Goal: Task Accomplishment & Management: Manage account settings

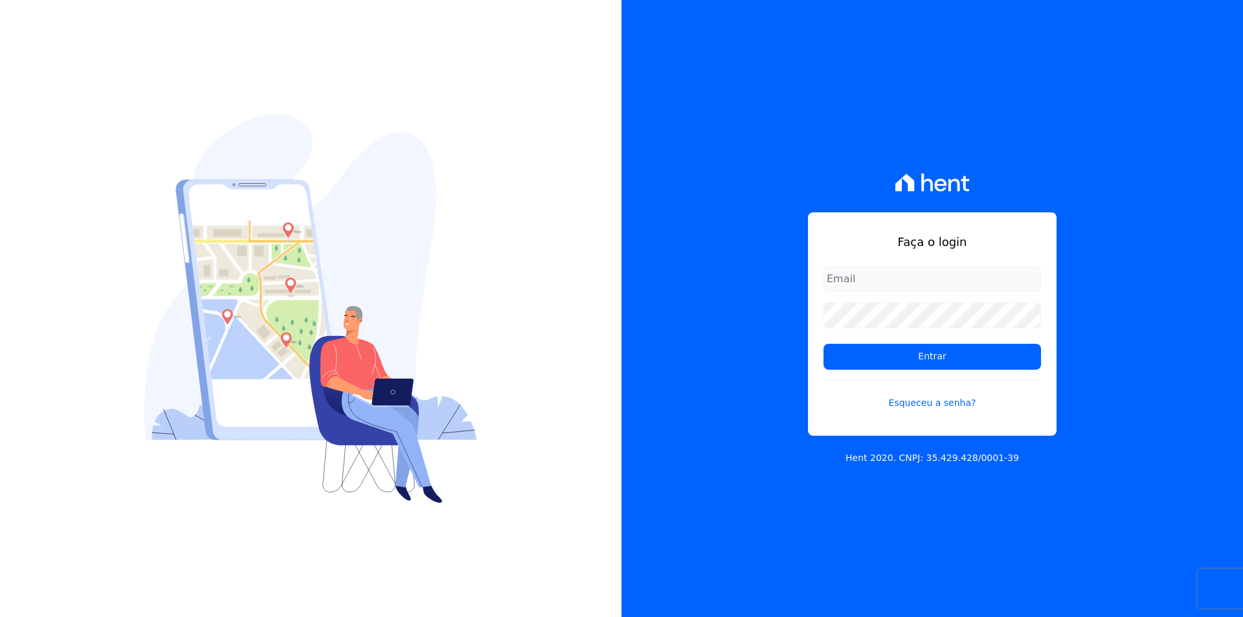
click at [856, 274] on input "email" at bounding box center [933, 279] width 218 height 26
type input "thiago@apiceincorporadora.com.br"
click at [824, 344] on input "Entrar" at bounding box center [933, 357] width 218 height 26
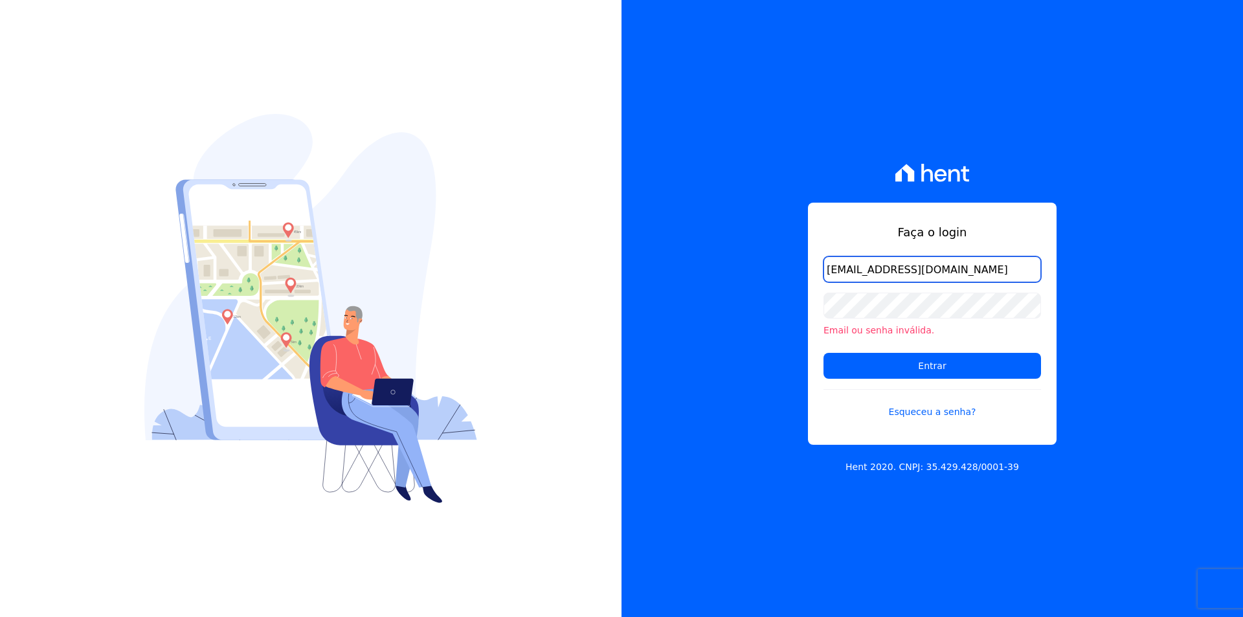
click at [993, 273] on input "thiago@apiceincorporadora.com.br" at bounding box center [933, 269] width 218 height 26
type input "thiago@apiceincorporadora.com.br"
click at [824, 353] on input "Entrar" at bounding box center [933, 366] width 218 height 26
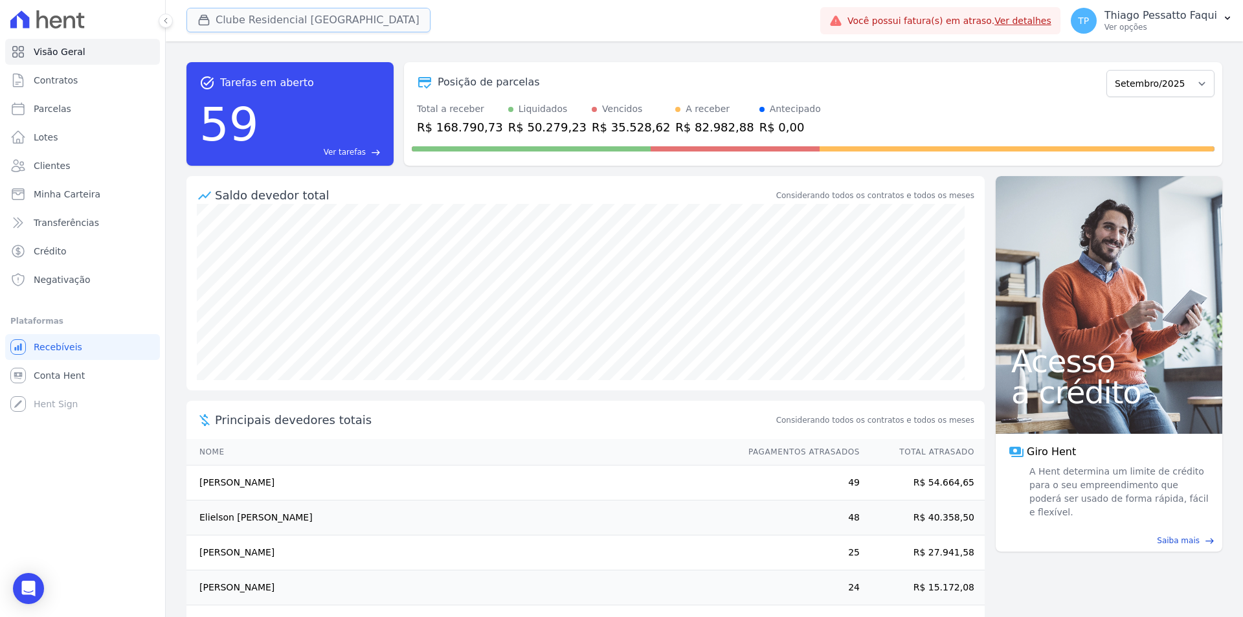
click at [243, 8] on button "Clube Residencial [GEOGRAPHIC_DATA]" at bounding box center [308, 20] width 244 height 25
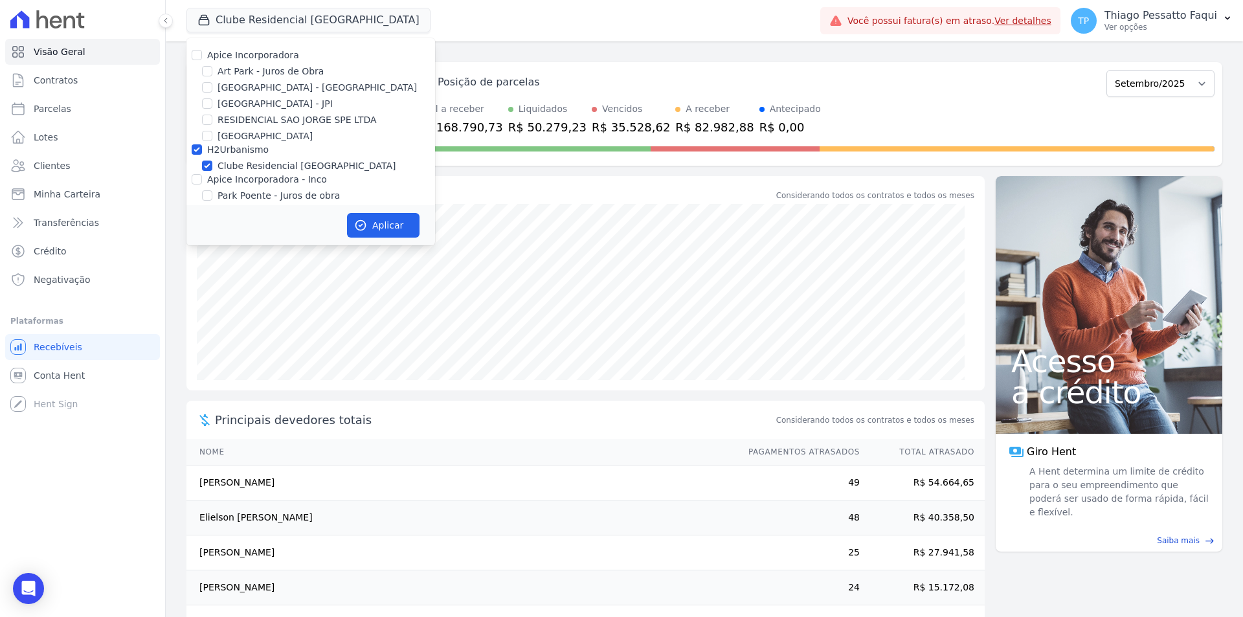
click at [220, 148] on label "H2Urbanismo" at bounding box center [238, 149] width 62 height 10
click at [202, 148] on input "H2Urbanismo" at bounding box center [197, 149] width 10 height 10
checkbox input "false"
click at [251, 60] on label "Apice Incorporadora" at bounding box center [253, 55] width 92 height 10
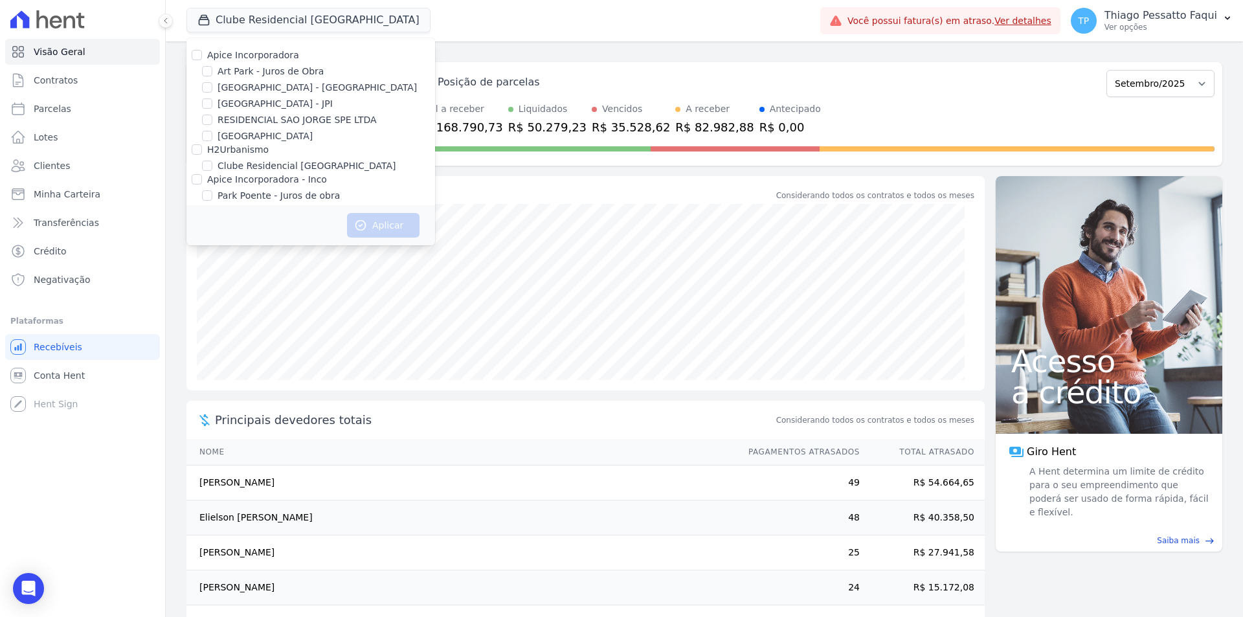
click at [202, 60] on input "Apice Incorporadora" at bounding box center [197, 55] width 10 height 10
checkbox input "true"
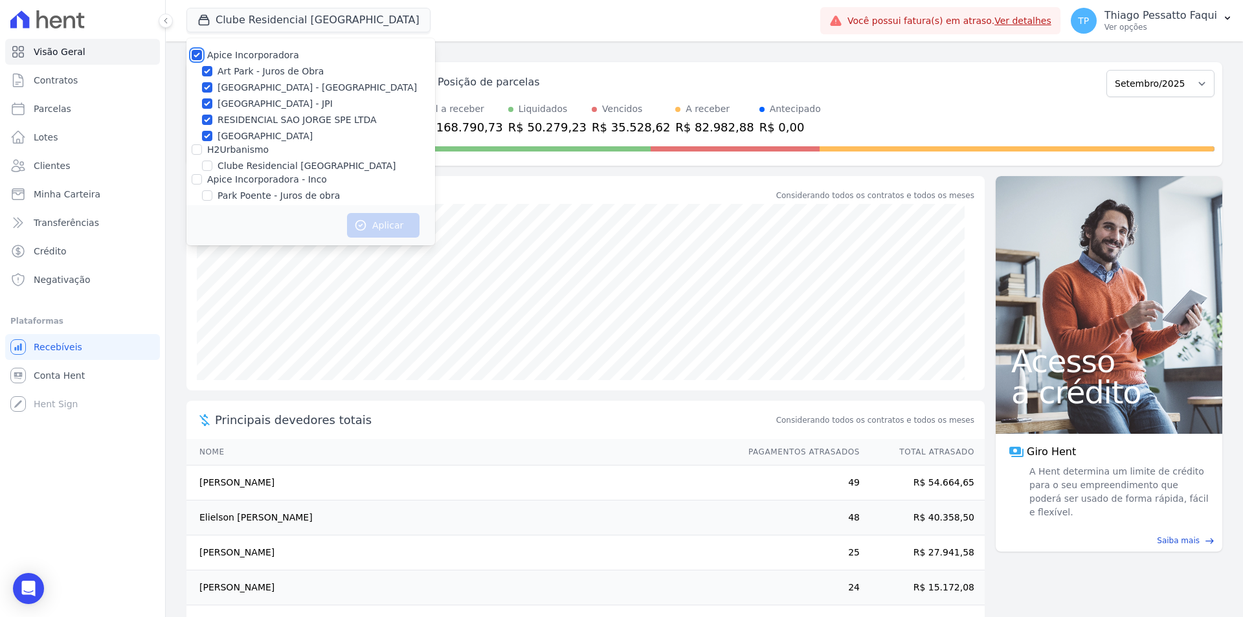
checkbox input "true"
click at [384, 221] on button "Aplicar" at bounding box center [383, 225] width 73 height 25
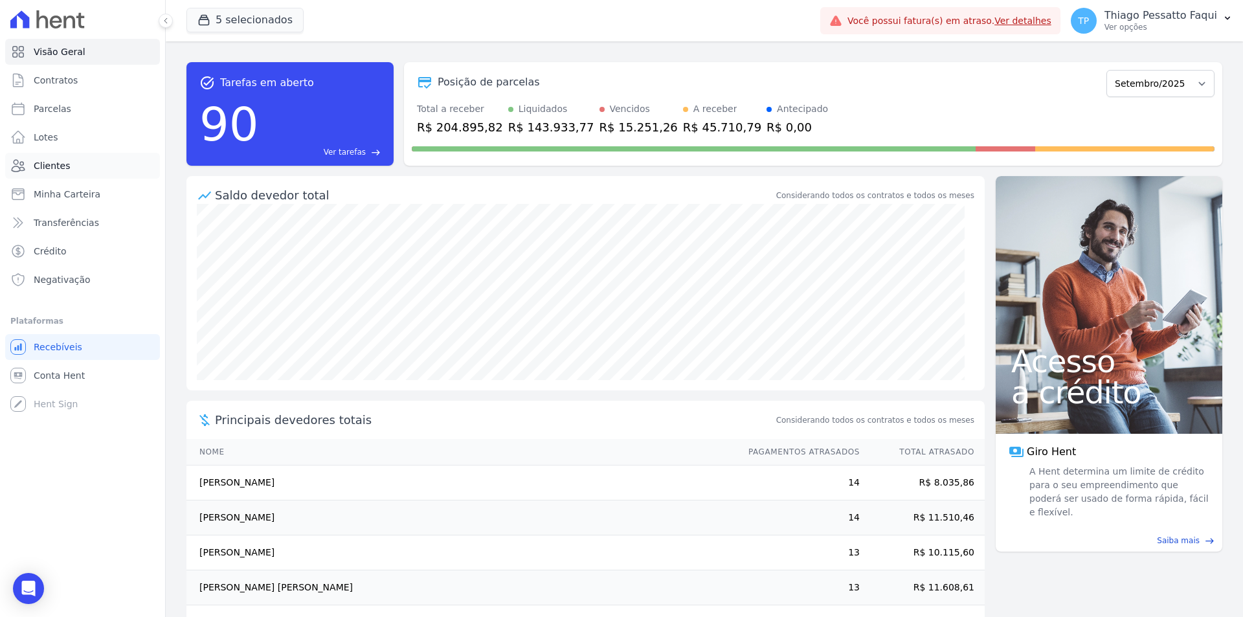
click at [89, 164] on link "Clientes" at bounding box center [82, 166] width 155 height 26
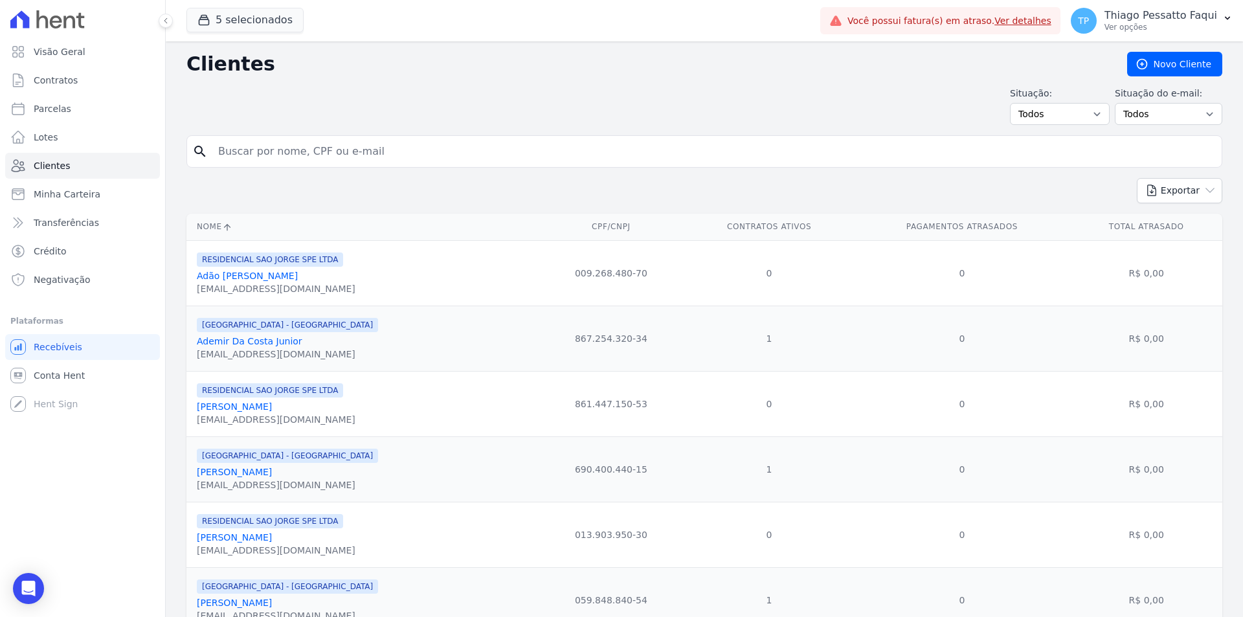
click at [269, 153] on input "search" at bounding box center [713, 152] width 1006 height 26
paste input "[PERSON_NAME]"
type input "[PERSON_NAME]"
click at [831, 208] on div "Exportar PDF CSV Dimob 2024" at bounding box center [704, 196] width 1036 height 36
click at [200, 153] on icon "search" at bounding box center [200, 152] width 16 height 16
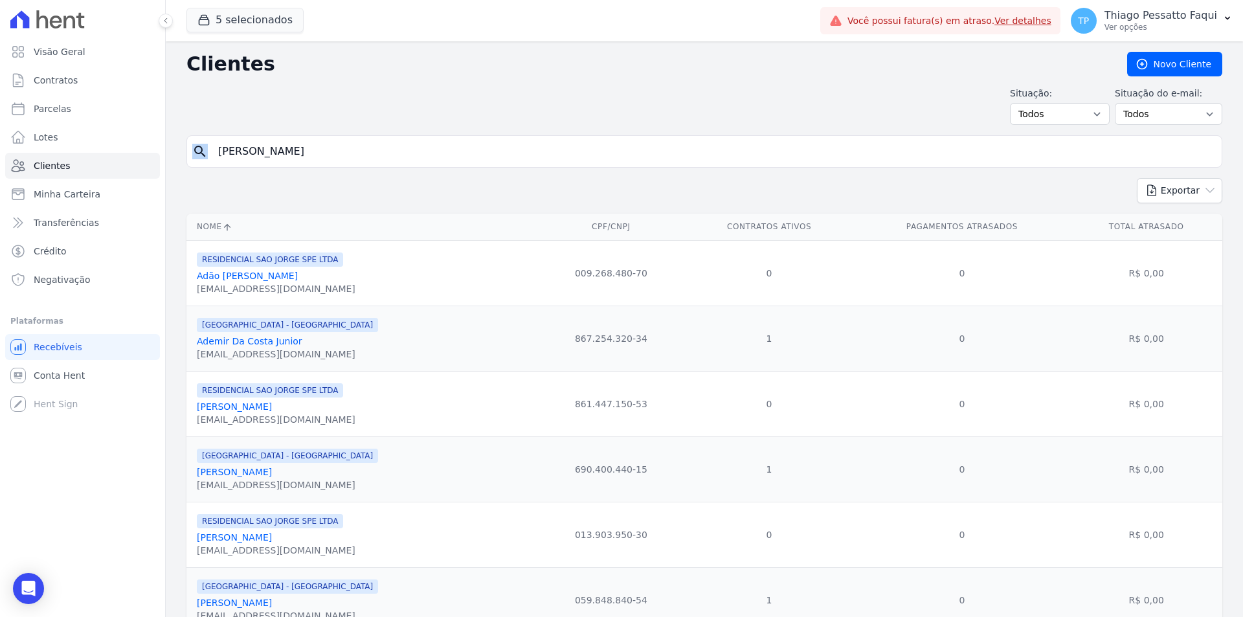
click at [200, 153] on icon "search" at bounding box center [200, 152] width 16 height 16
click at [539, 150] on input "[PERSON_NAME]" at bounding box center [713, 152] width 1006 height 26
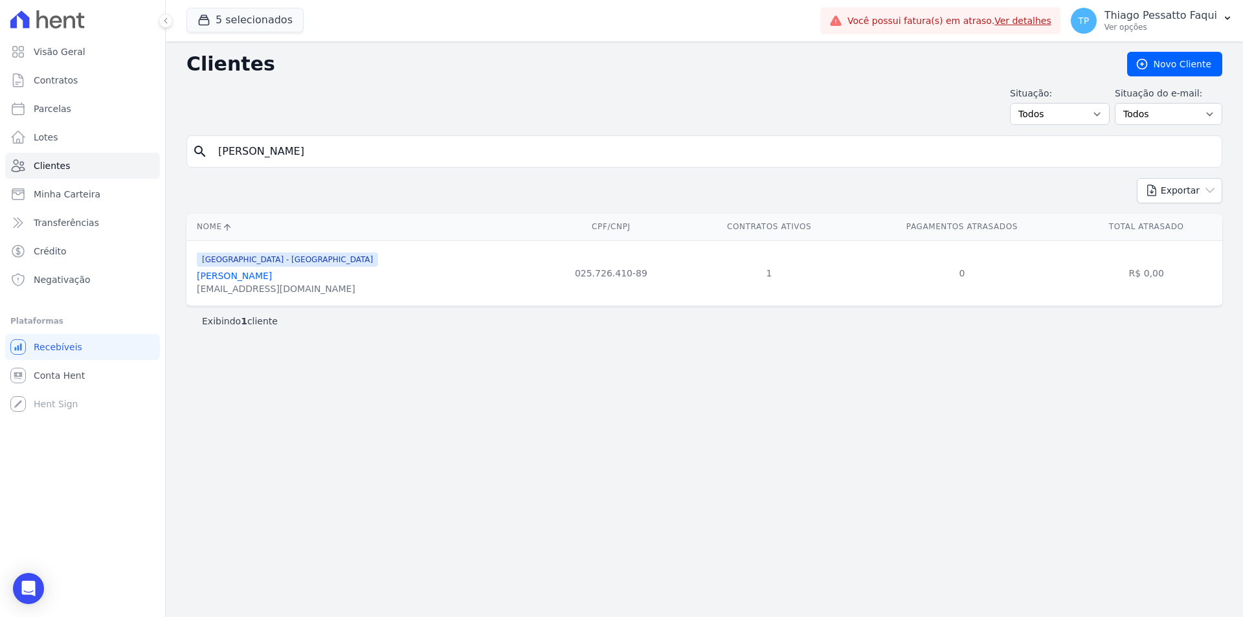
click at [272, 280] on link "[PERSON_NAME]" at bounding box center [234, 276] width 75 height 10
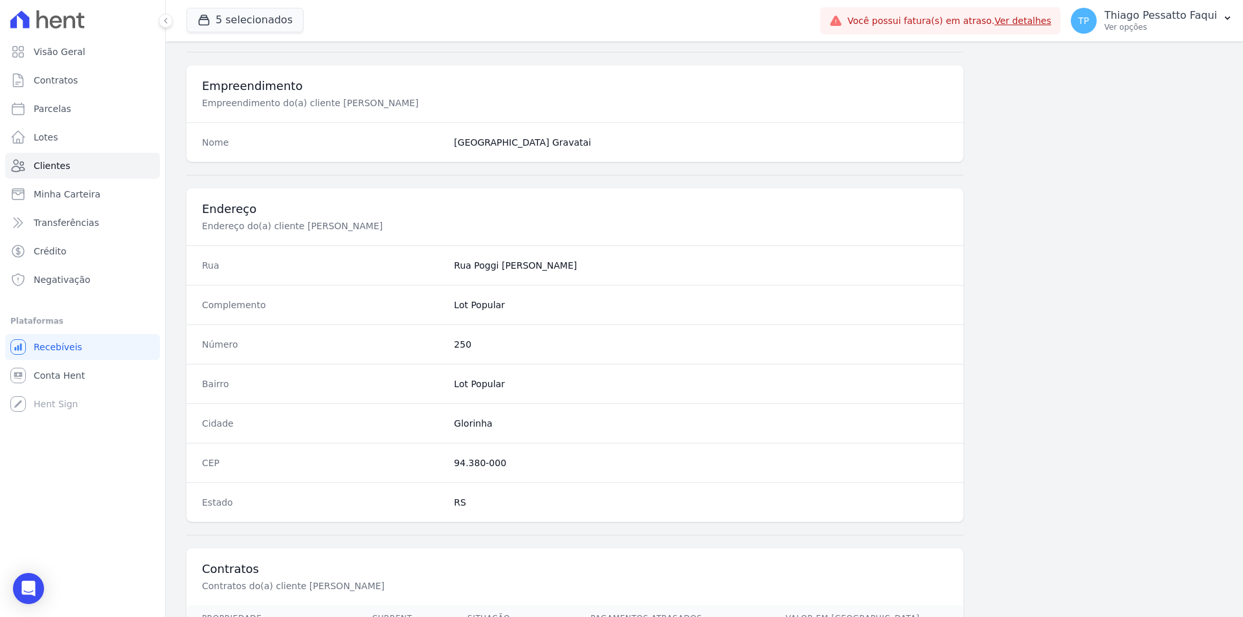
scroll to position [594, 0]
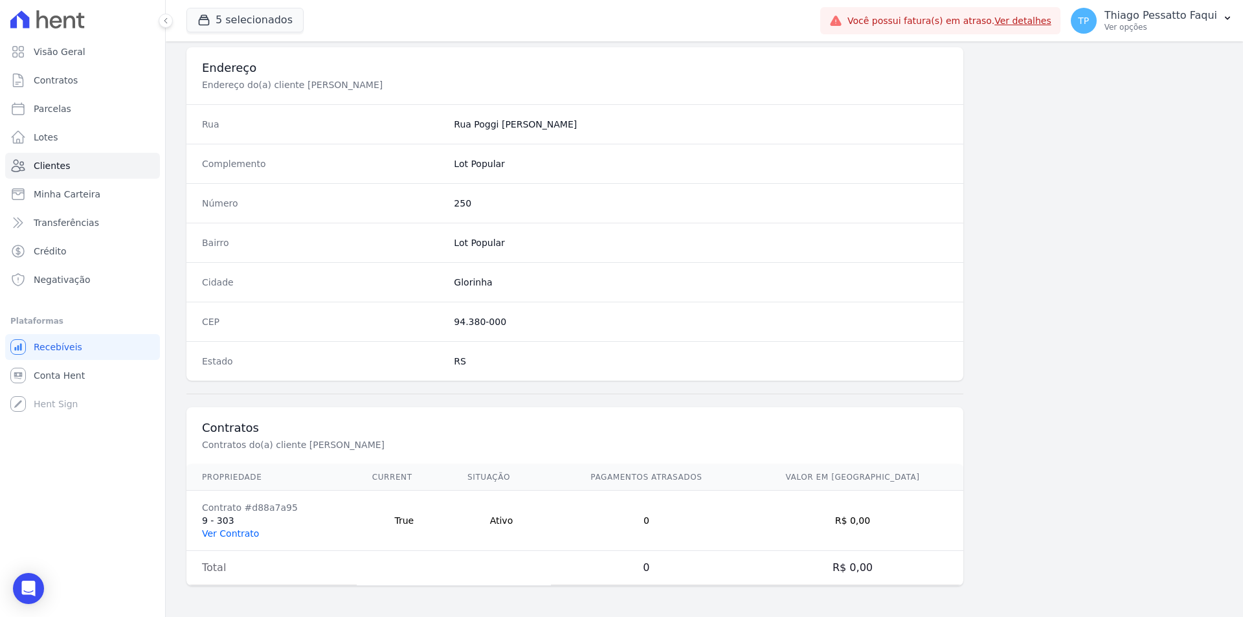
click at [235, 533] on link "Ver Contrato" at bounding box center [230, 533] width 57 height 10
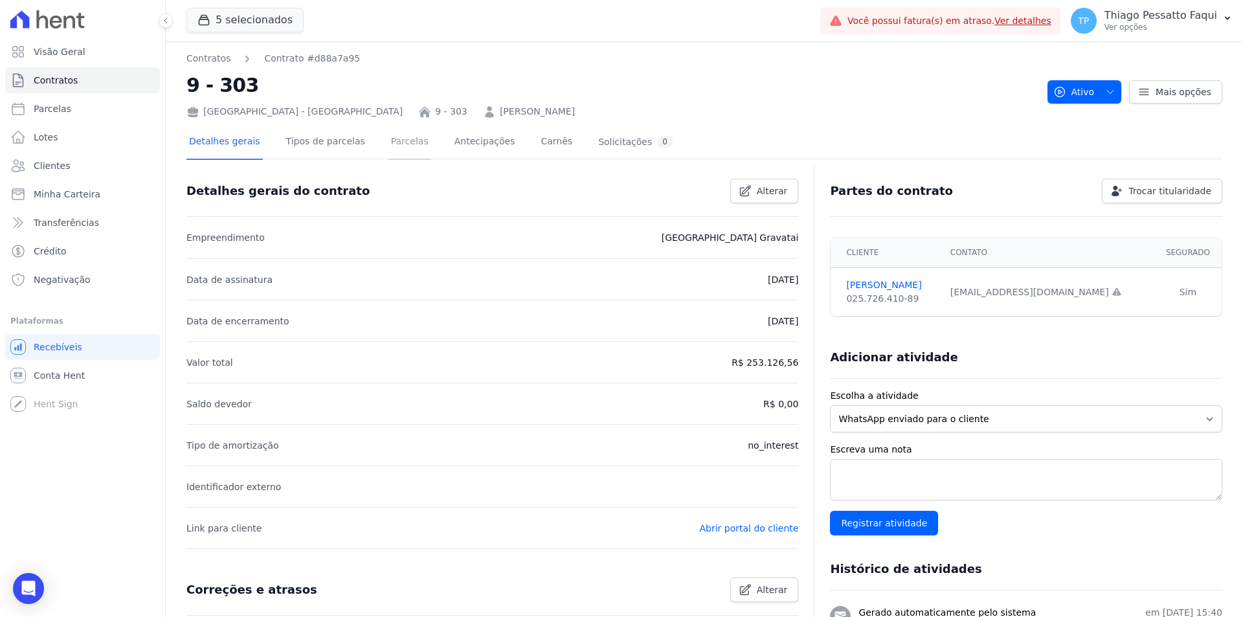
click at [389, 140] on link "Parcelas" at bounding box center [410, 143] width 43 height 34
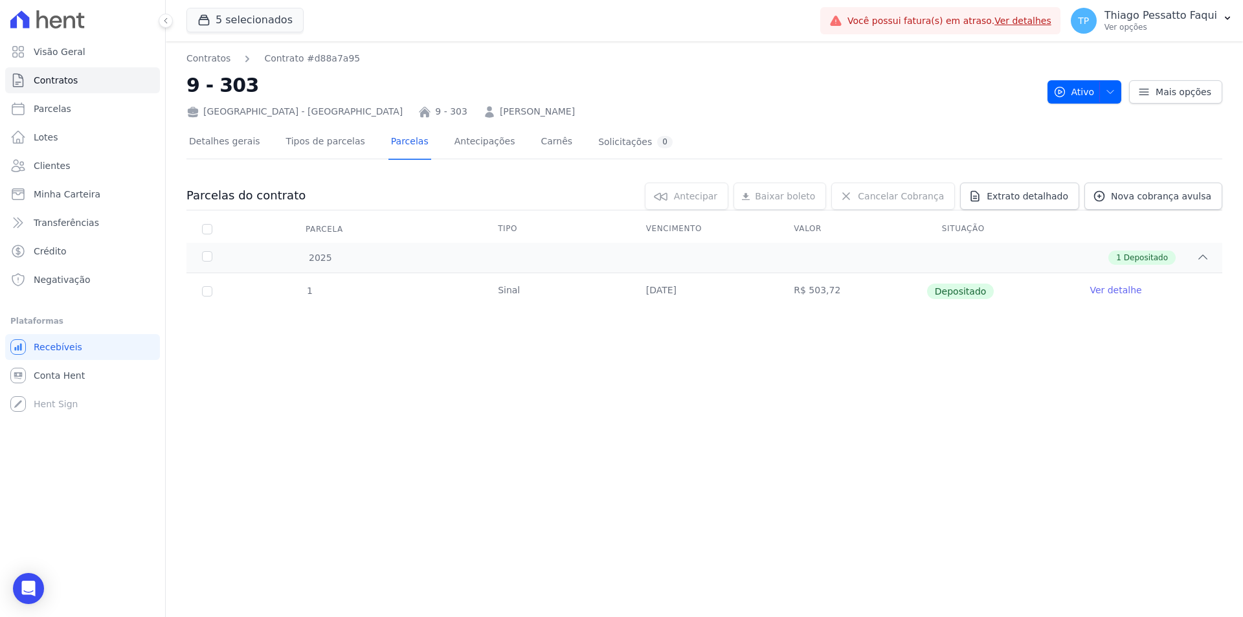
click at [419, 385] on div "Contratos Contrato #d88a7a95 9 - 303 [GEOGRAPHIC_DATA] - [GEOGRAPHIC_DATA] 9 - …" at bounding box center [704, 329] width 1077 height 576
click at [199, 139] on link "Detalhes gerais" at bounding box center [224, 143] width 76 height 34
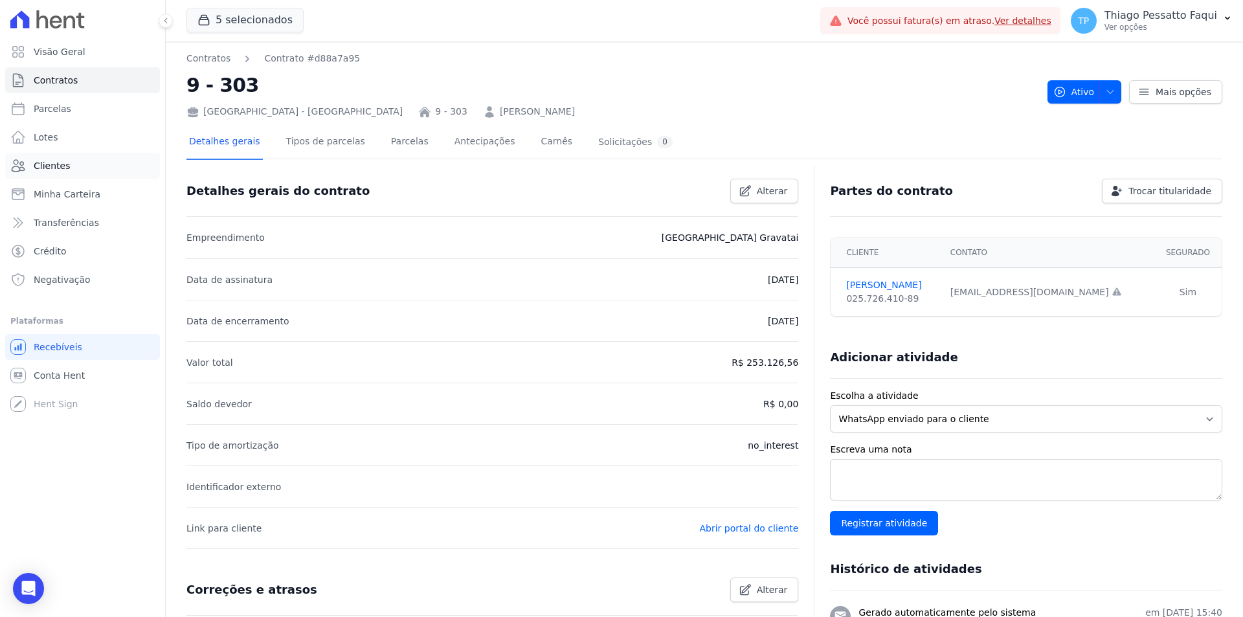
click at [105, 159] on link "Clientes" at bounding box center [82, 166] width 155 height 26
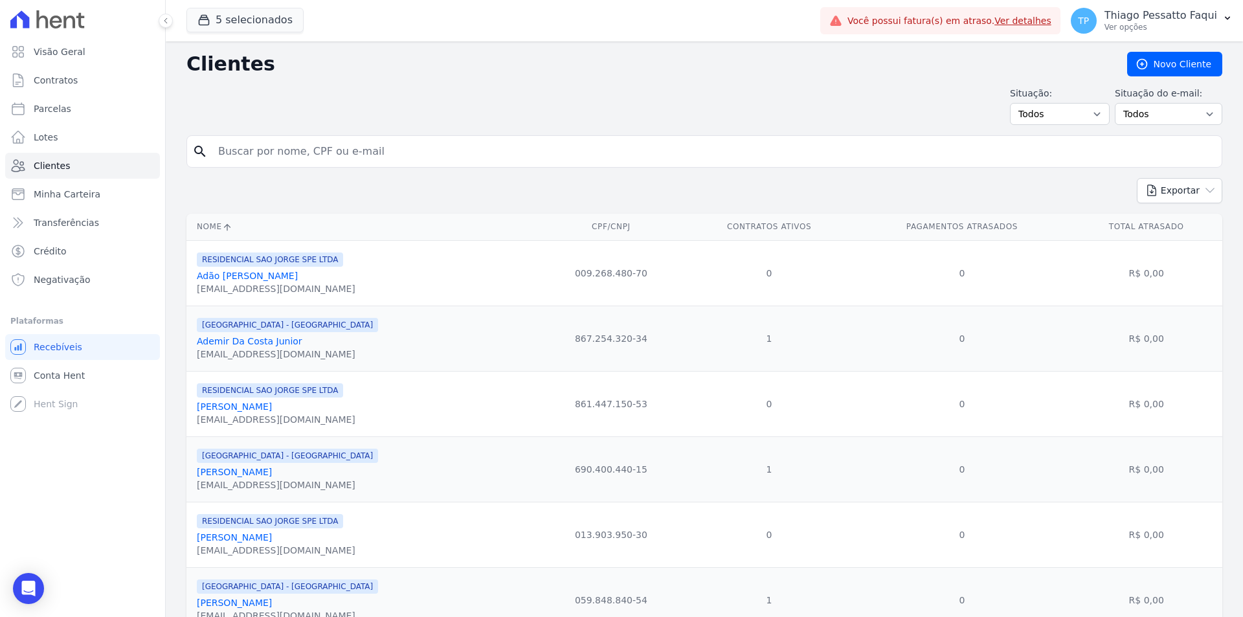
click at [278, 260] on span "RESIDENCIAL SAO JORGE SPE LTDA" at bounding box center [270, 260] width 146 height 14
click at [260, 333] on div "[GEOGRAPHIC_DATA] - [GEOGRAPHIC_DATA] Ademir Da Costa Junior [EMAIL_ADDRESS][DO…" at bounding box center [287, 339] width 181 height 44
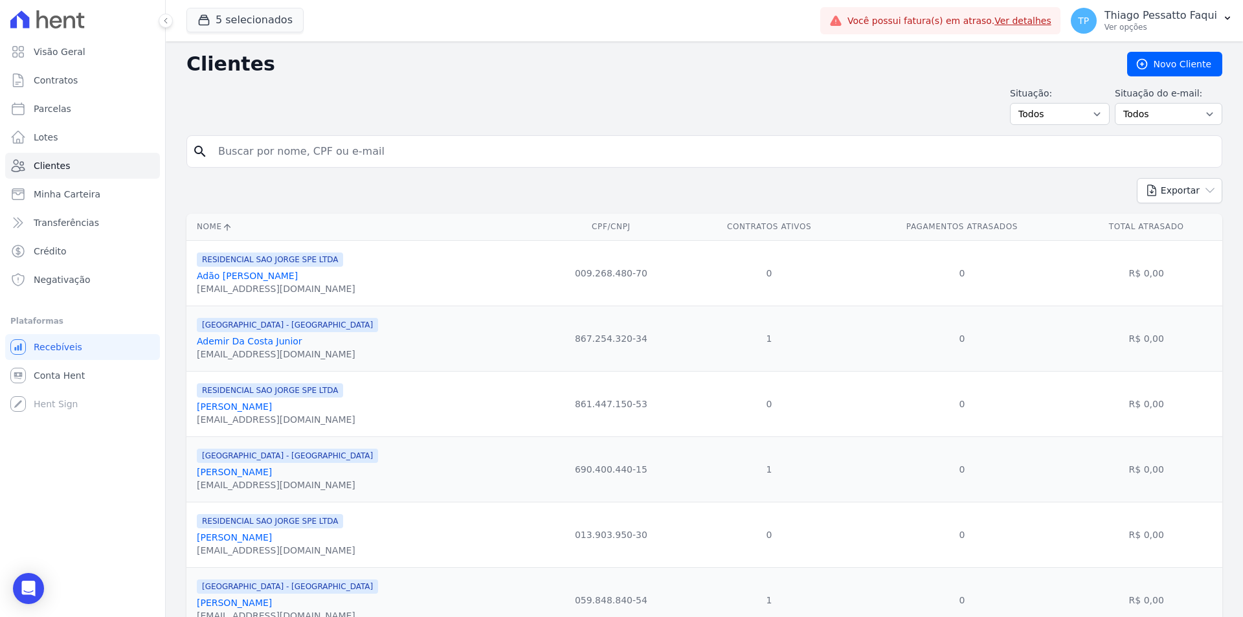
click at [257, 325] on span "[GEOGRAPHIC_DATA] - [GEOGRAPHIC_DATA]" at bounding box center [287, 325] width 181 height 14
click at [276, 394] on span "RESIDENCIAL SAO JORGE SPE LTDA" at bounding box center [270, 390] width 146 height 14
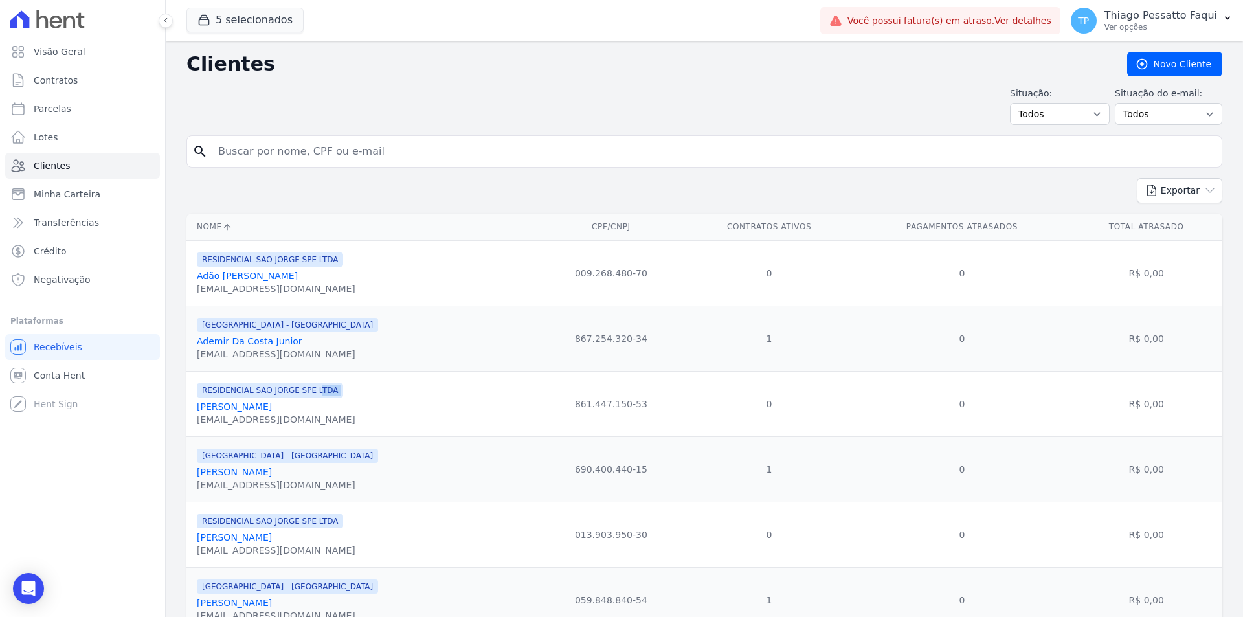
click at [276, 394] on span "RESIDENCIAL SAO JORGE SPE LTDA" at bounding box center [270, 390] width 146 height 14
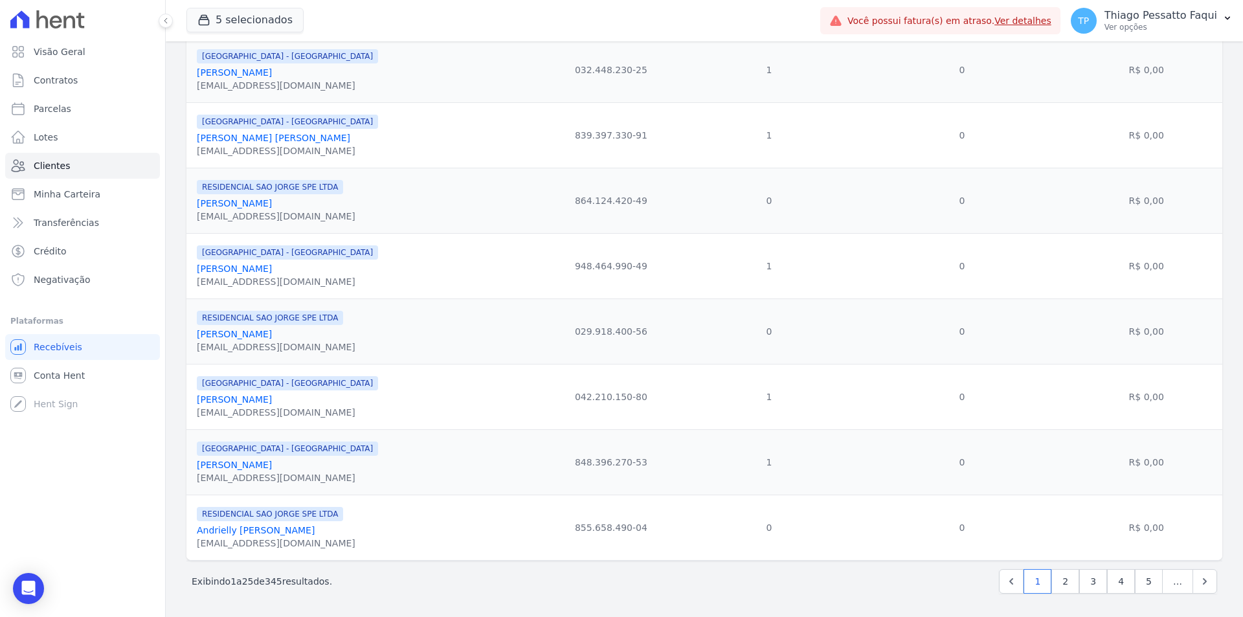
drag, startPoint x: 452, startPoint y: 363, endPoint x: 726, endPoint y: 556, distance: 335.2
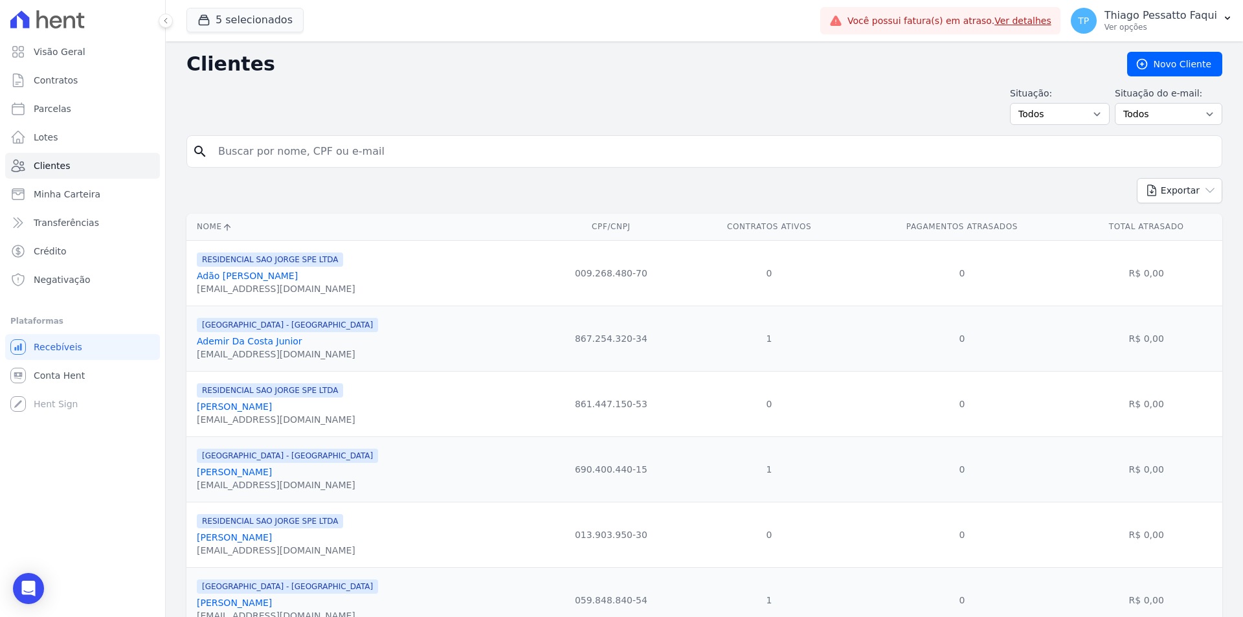
drag, startPoint x: 736, startPoint y: 547, endPoint x: 699, endPoint y: 196, distance: 352.9
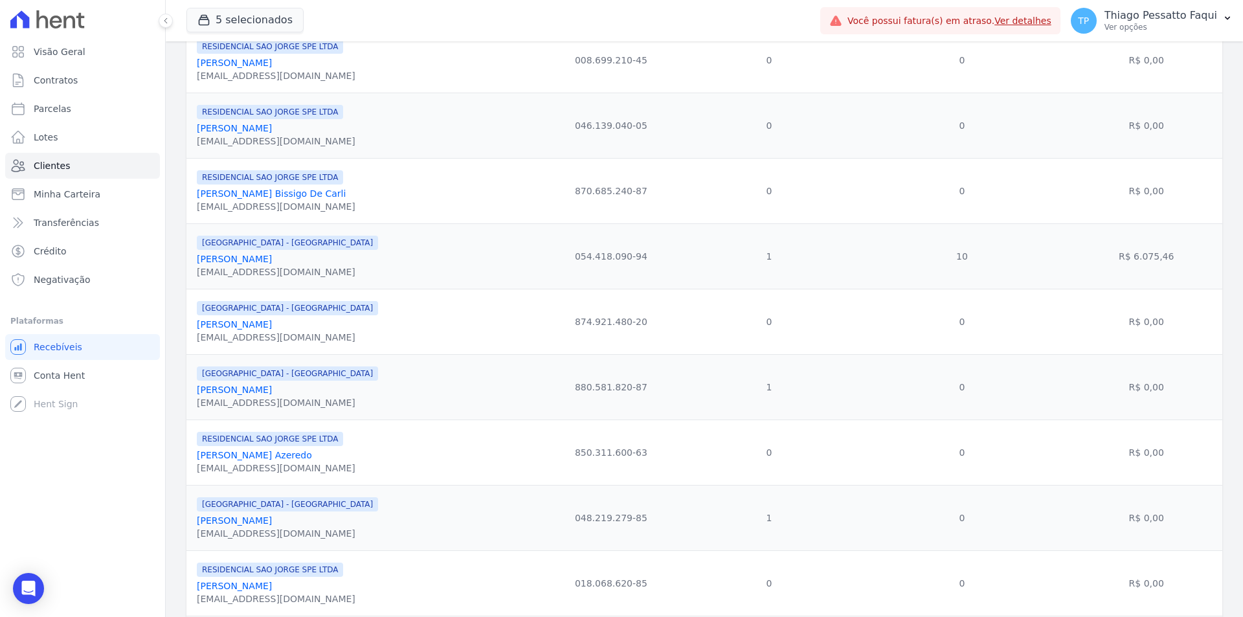
scroll to position [1316, 0]
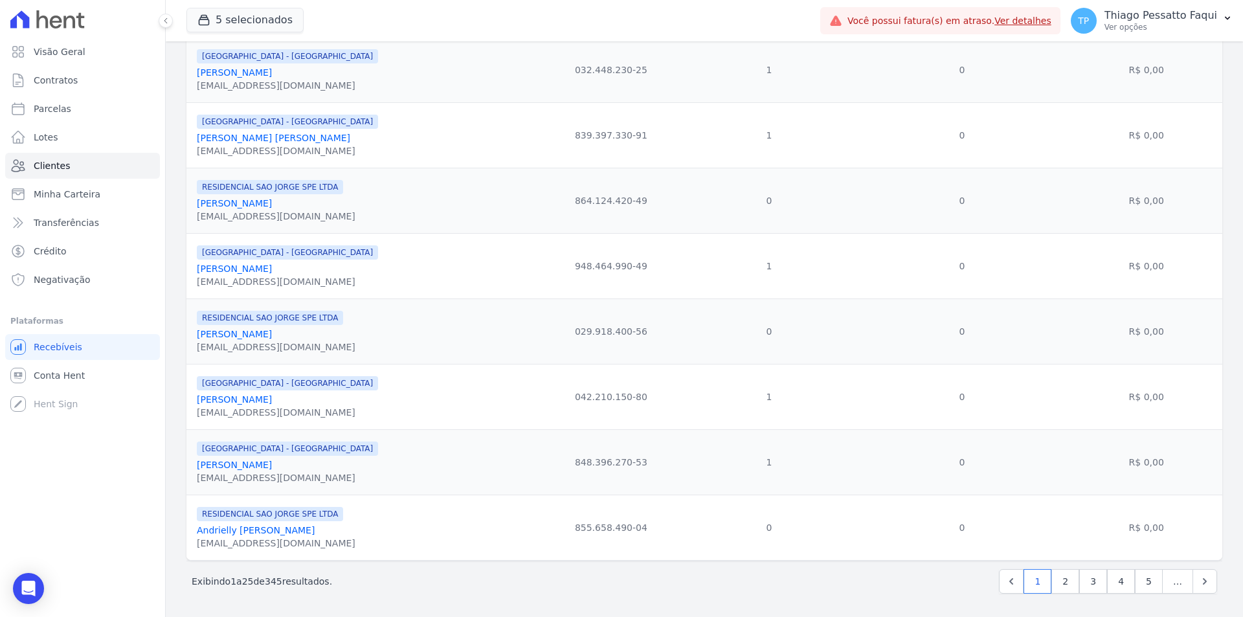
drag, startPoint x: 695, startPoint y: 152, endPoint x: 706, endPoint y: 587, distance: 435.3
click at [1055, 586] on link "2" at bounding box center [1066, 581] width 28 height 25
